Goal: Information Seeking & Learning: Learn about a topic

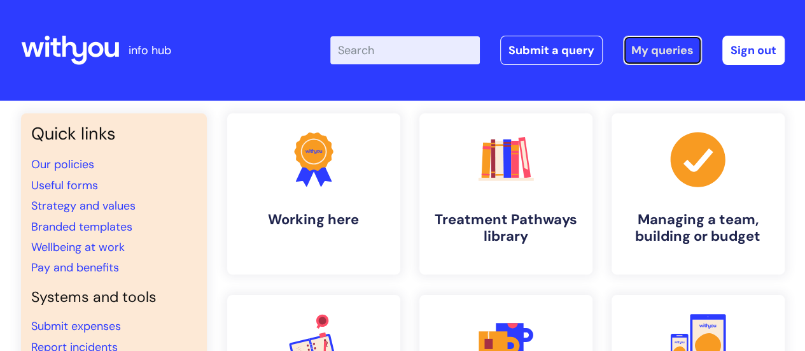
click at [676, 60] on link "My queries" at bounding box center [662, 50] width 79 height 29
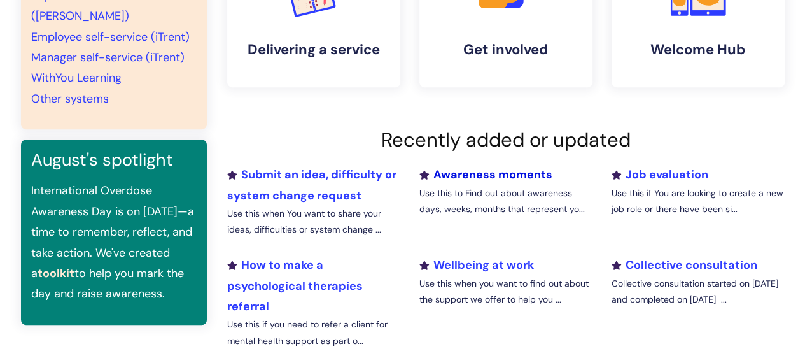
scroll to position [382, 0]
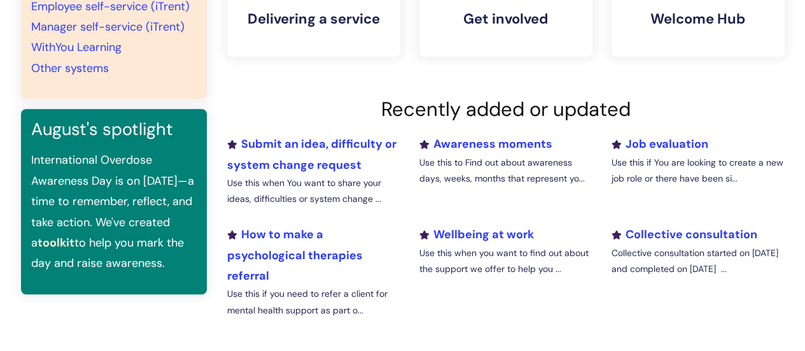
click at [677, 242] on li "Collective consultation Collective consultation started on [DATE] and completed…" at bounding box center [697, 276] width 192 height 104
click at [666, 234] on link "Collective consultation" at bounding box center [684, 234] width 146 height 15
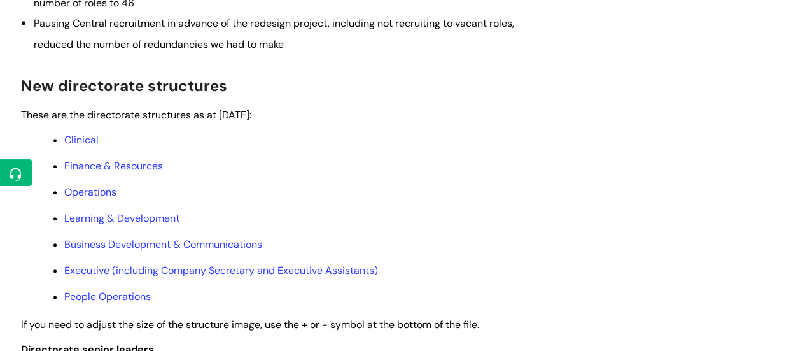
scroll to position [636, 0]
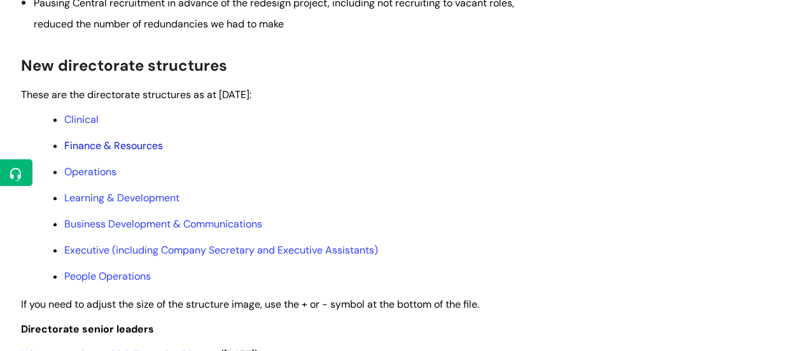
click at [123, 152] on link "Finance & Resources" at bounding box center [113, 145] width 99 height 13
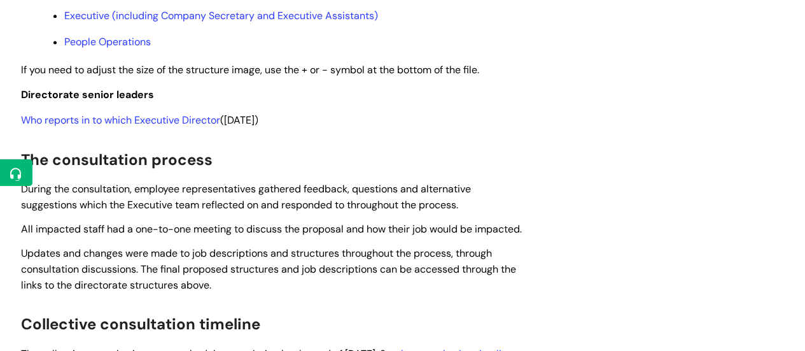
scroll to position [891, 0]
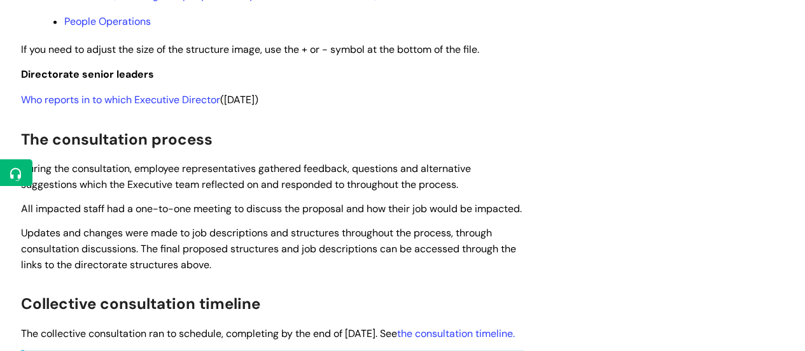
click at [80, 106] on link "Who reports in to which Executive Director" at bounding box center [120, 99] width 199 height 13
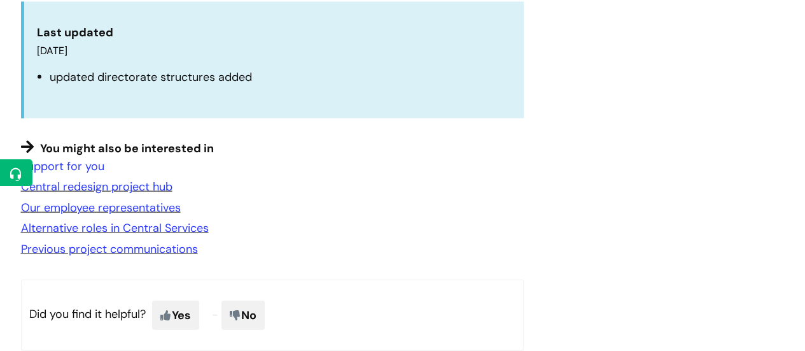
scroll to position [1209, 0]
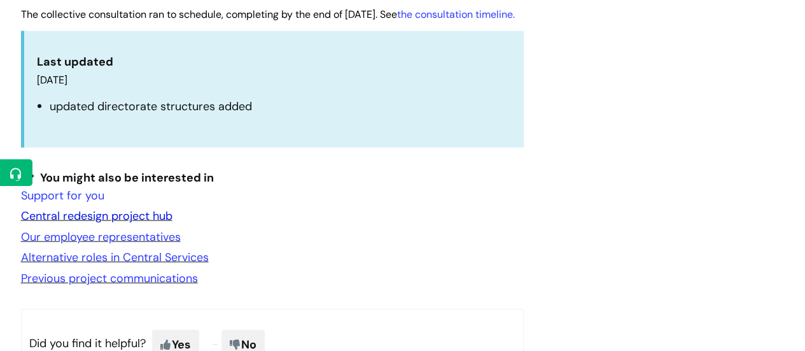
click at [123, 223] on link "Central redesign project hub" at bounding box center [96, 215] width 151 height 15
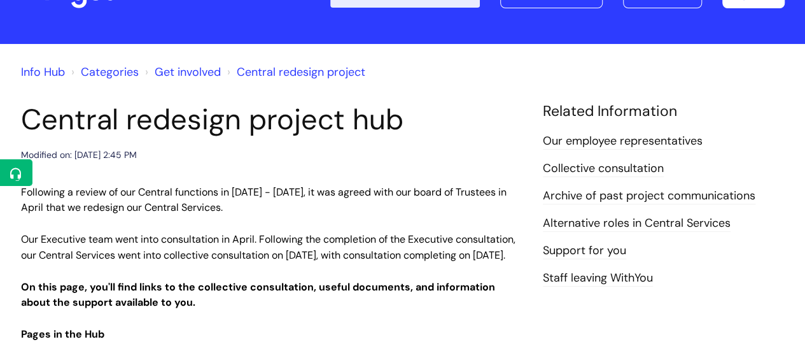
scroll to position [191, 0]
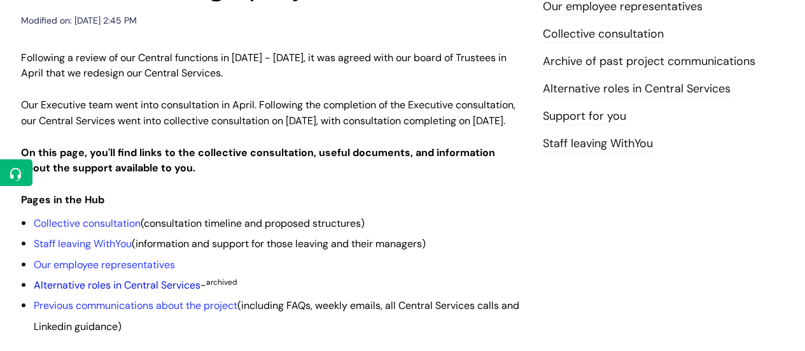
click at [123, 291] on link "Alternative roles in Central Services" at bounding box center [117, 284] width 167 height 13
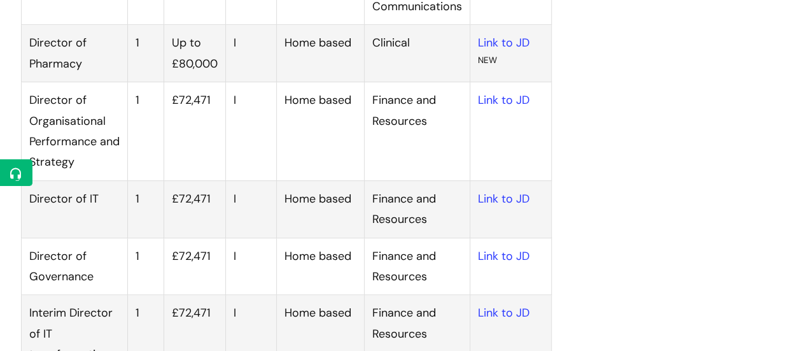
scroll to position [446, 0]
click at [510, 97] on link "Link to JD" at bounding box center [504, 98] width 52 height 15
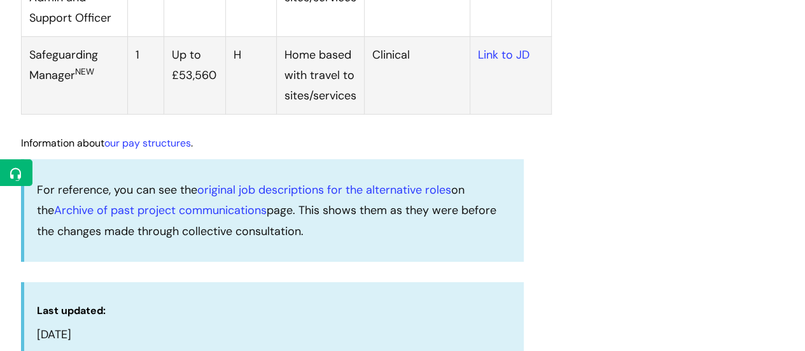
scroll to position [2100, 0]
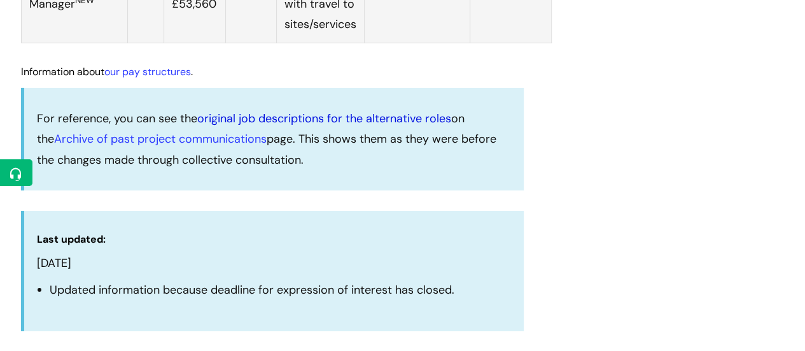
click at [322, 126] on link "original job descriptions for the alternative roles" at bounding box center [324, 118] width 254 height 15
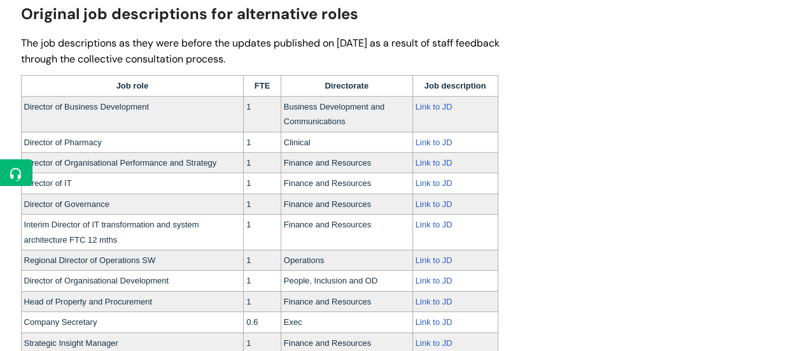
scroll to position [2035, 0]
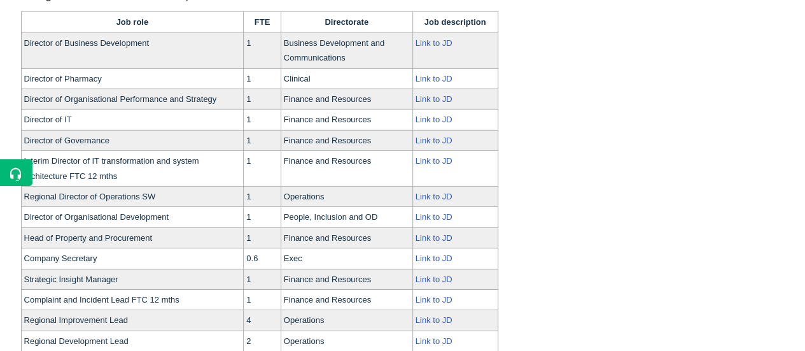
click at [426, 162] on link "Link to JD" at bounding box center [434, 161] width 37 height 10
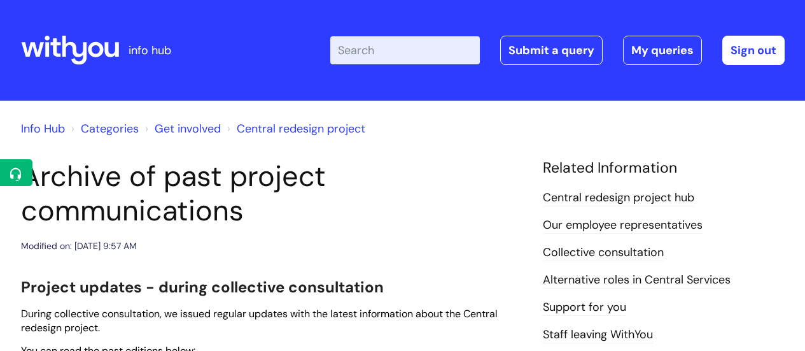
scroll to position [2035, 0]
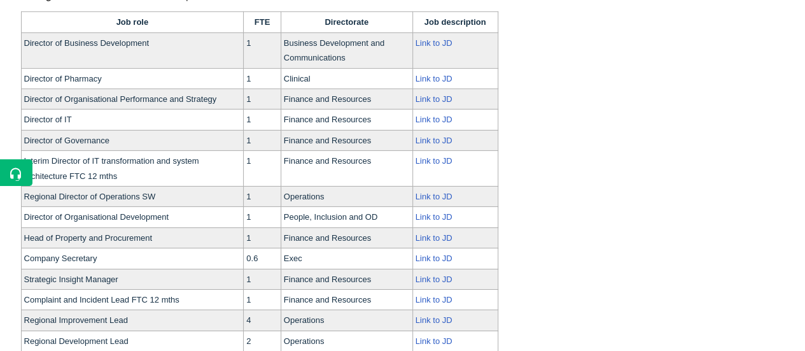
click at [448, 274] on link "Link to JD" at bounding box center [434, 279] width 37 height 10
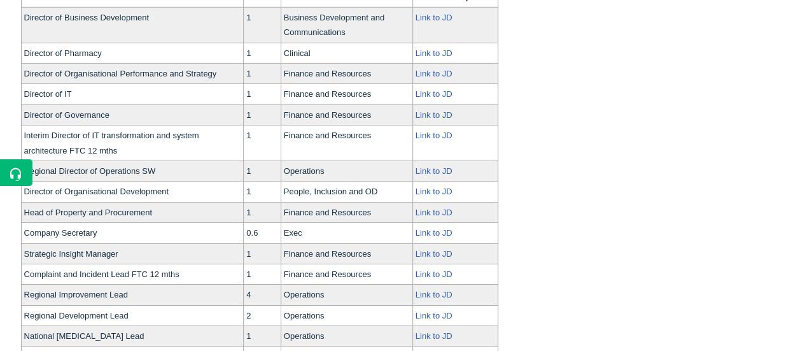
scroll to position [2099, 0]
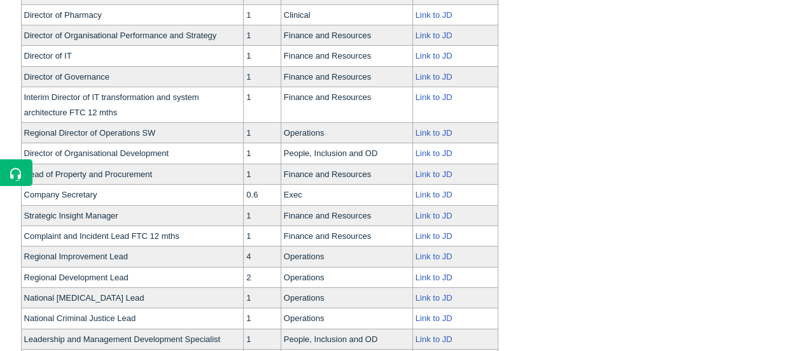
click at [439, 256] on link "Link to JD" at bounding box center [434, 256] width 37 height 10
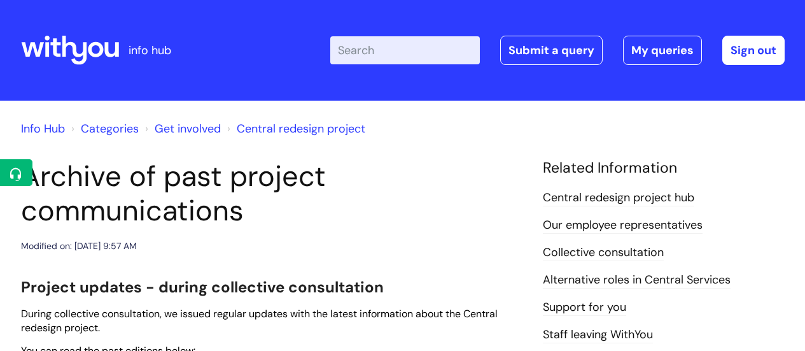
scroll to position [2099, 0]
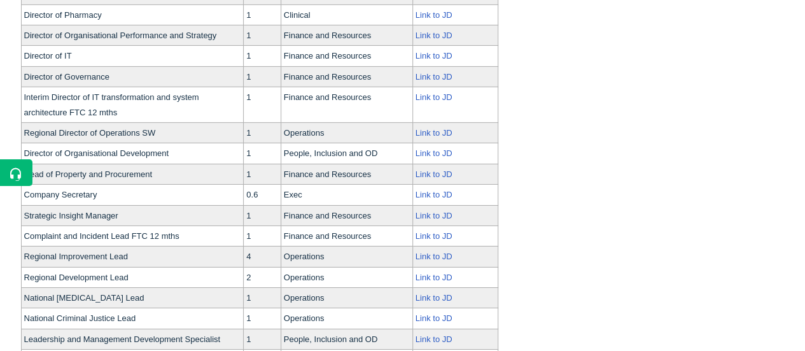
click at [439, 277] on link "Link to JD" at bounding box center [434, 277] width 37 height 10
click at [442, 313] on link "Link to JD" at bounding box center [434, 318] width 37 height 10
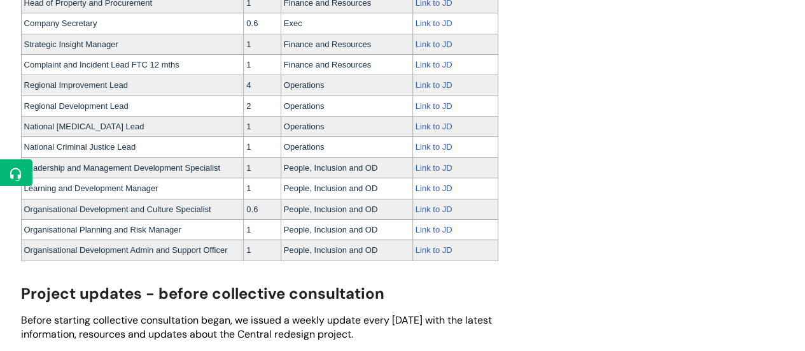
scroll to position [2290, 0]
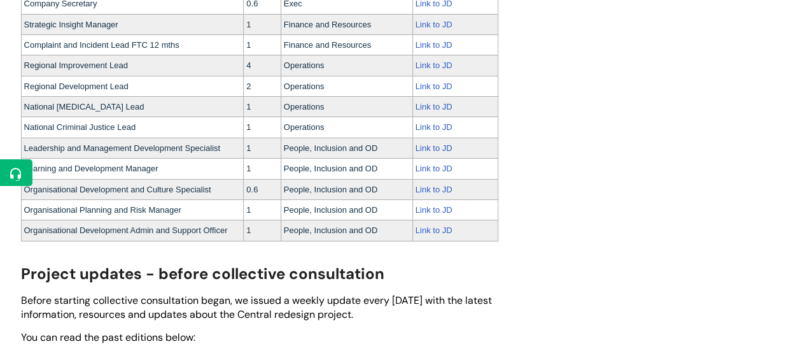
click at [439, 206] on link "Link to JD" at bounding box center [434, 210] width 37 height 10
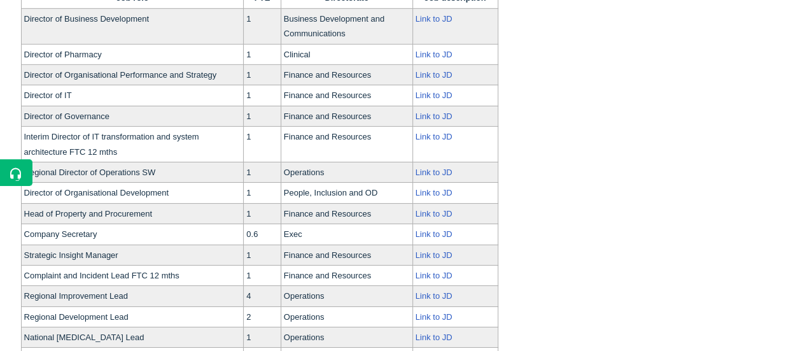
scroll to position [2031, 0]
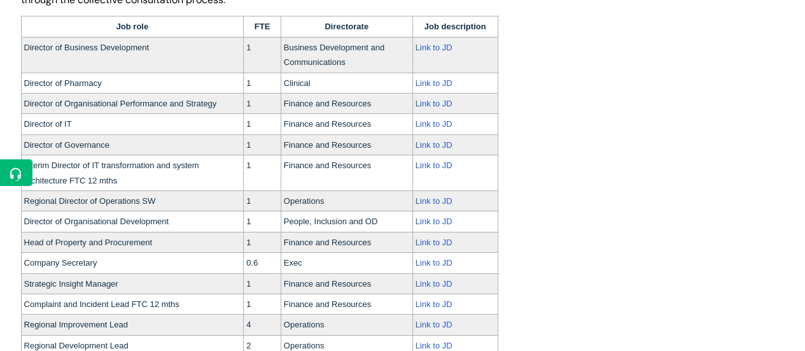
click at [420, 99] on link "Link to JD" at bounding box center [434, 104] width 37 height 10
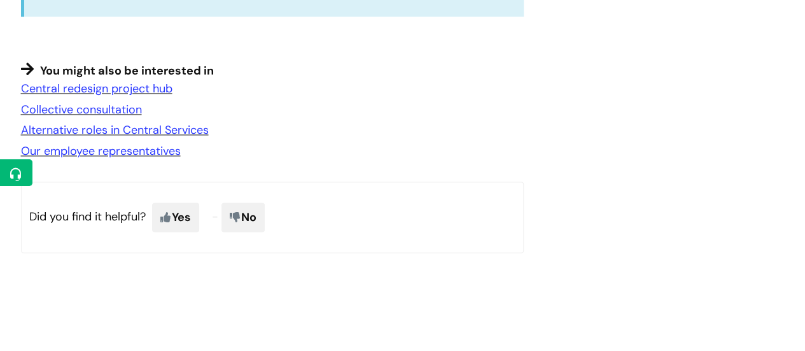
scroll to position [3304, 0]
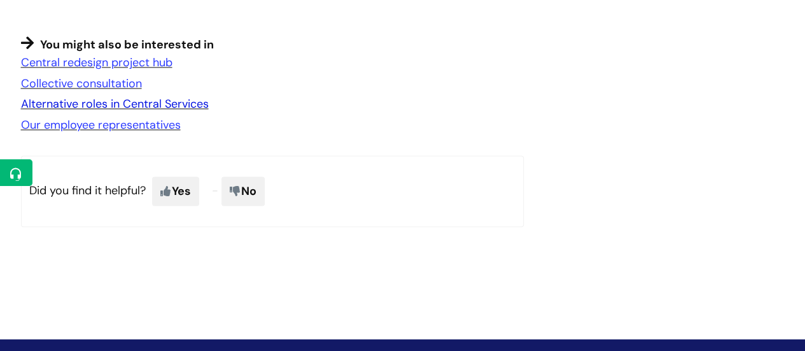
click at [104, 111] on link "Alternative roles in Central Services" at bounding box center [115, 103] width 188 height 15
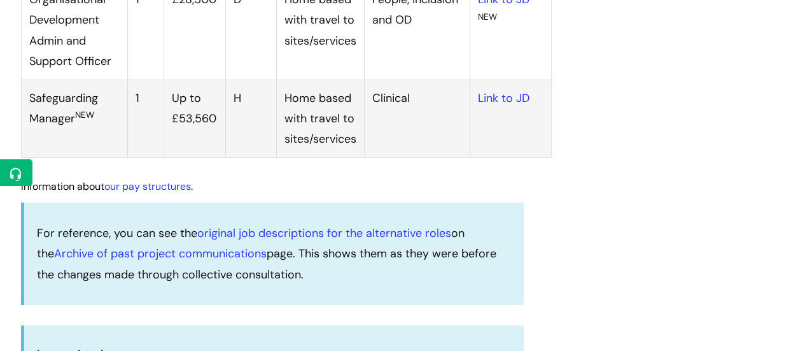
scroll to position [2100, 0]
